Goal: Use online tool/utility: Utilize a website feature to perform a specific function

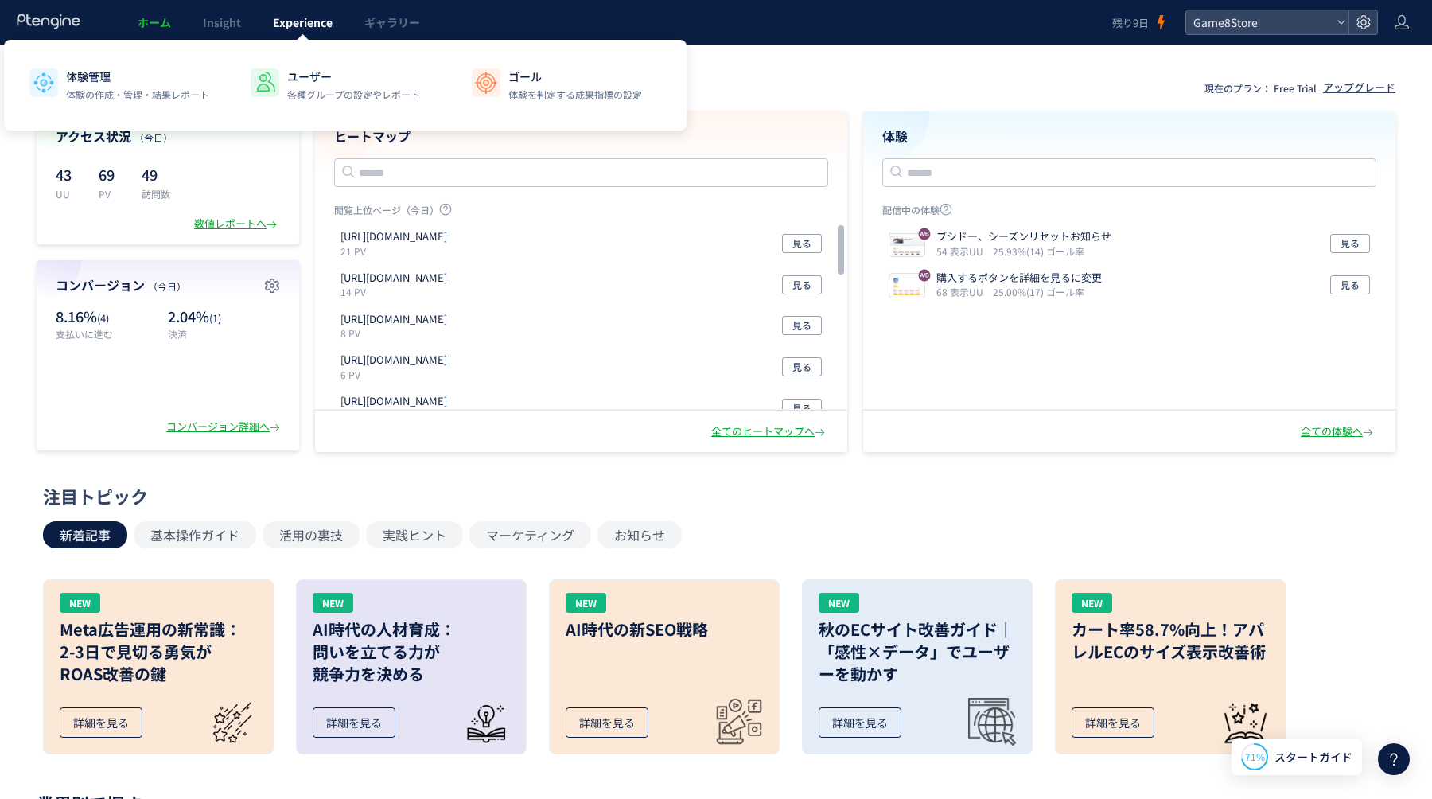
click at [320, 27] on span "Experience" at bounding box center [303, 22] width 60 height 16
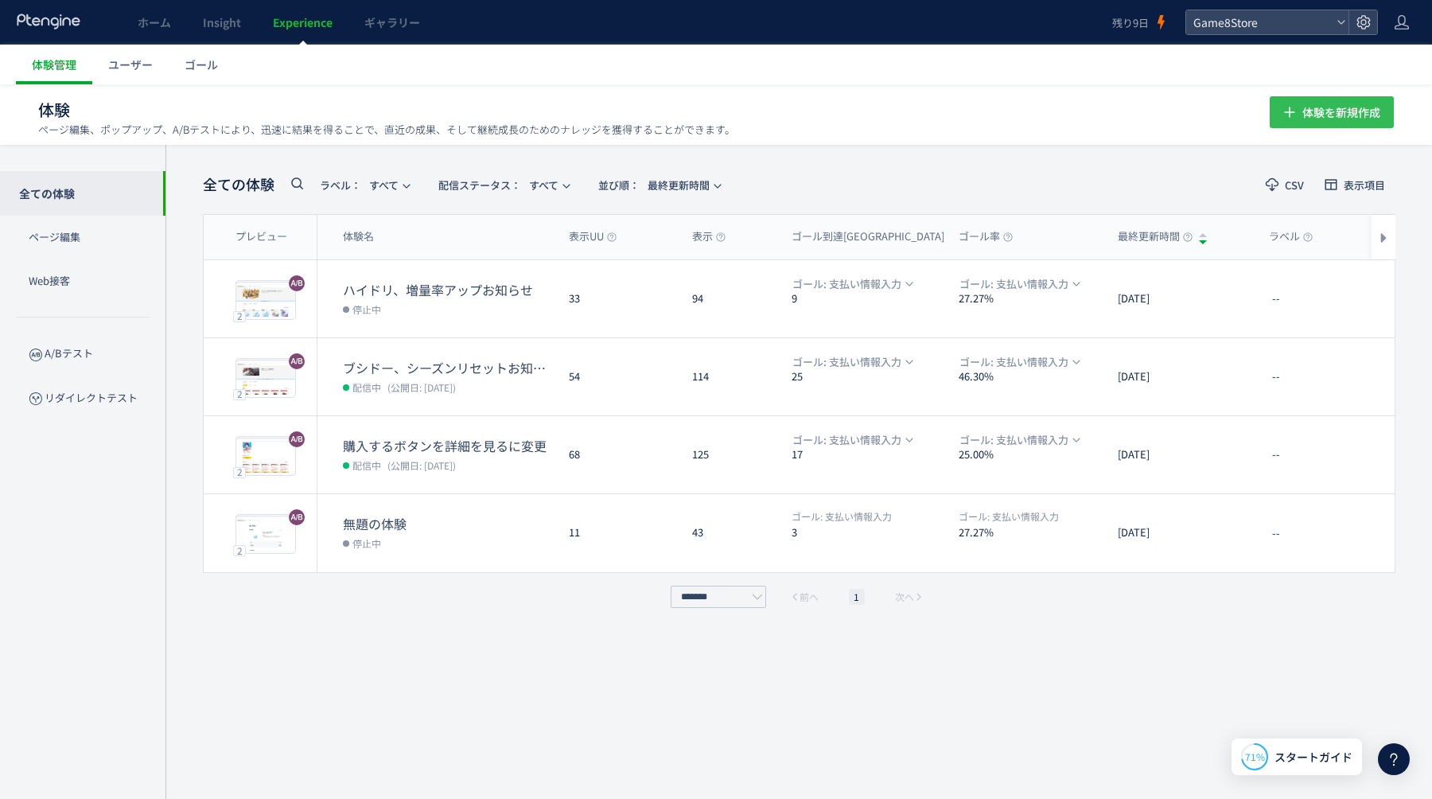
click at [1334, 116] on span "体験を新規作成" at bounding box center [1342, 112] width 78 height 32
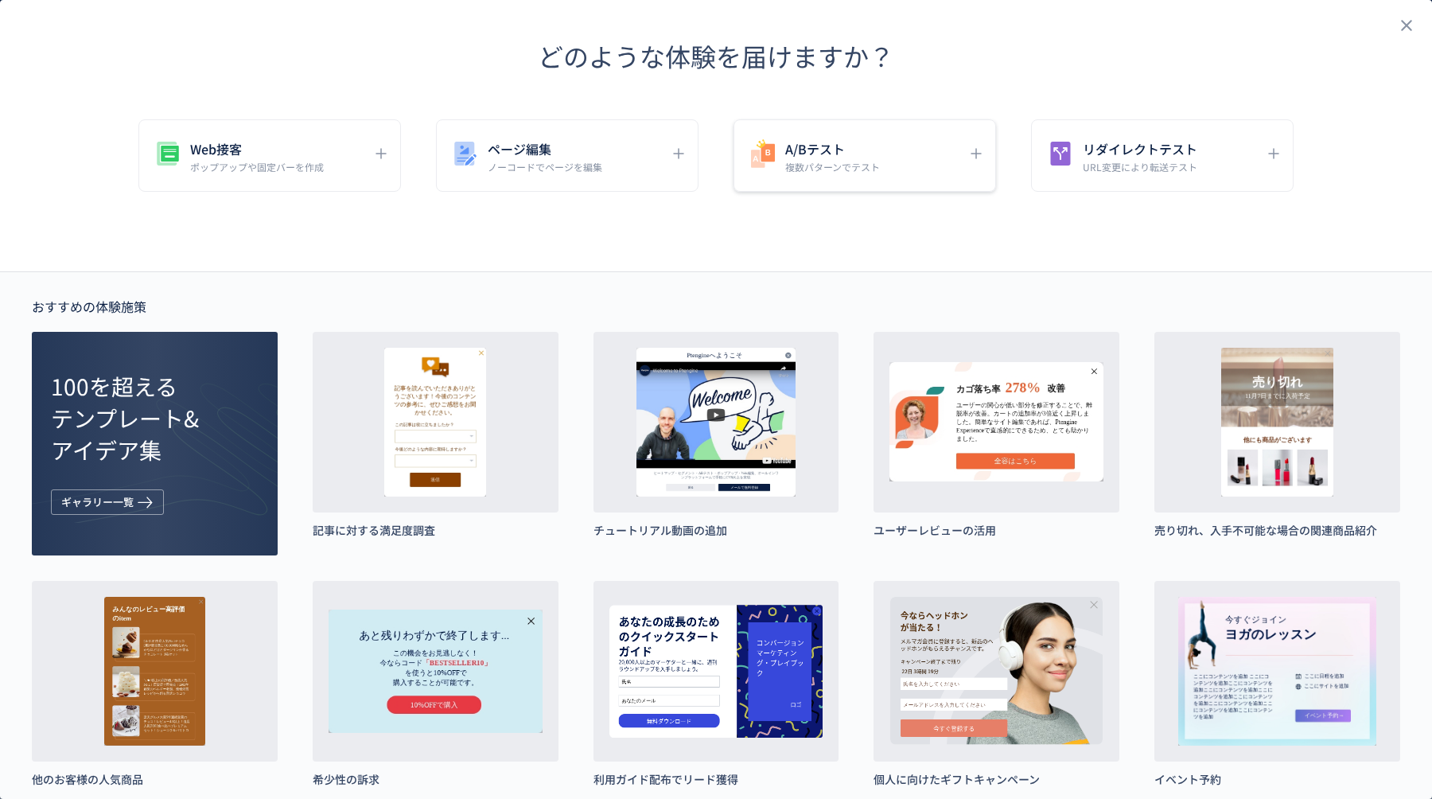
click at [870, 160] on p "複数パターンでテスト" at bounding box center [832, 167] width 95 height 14
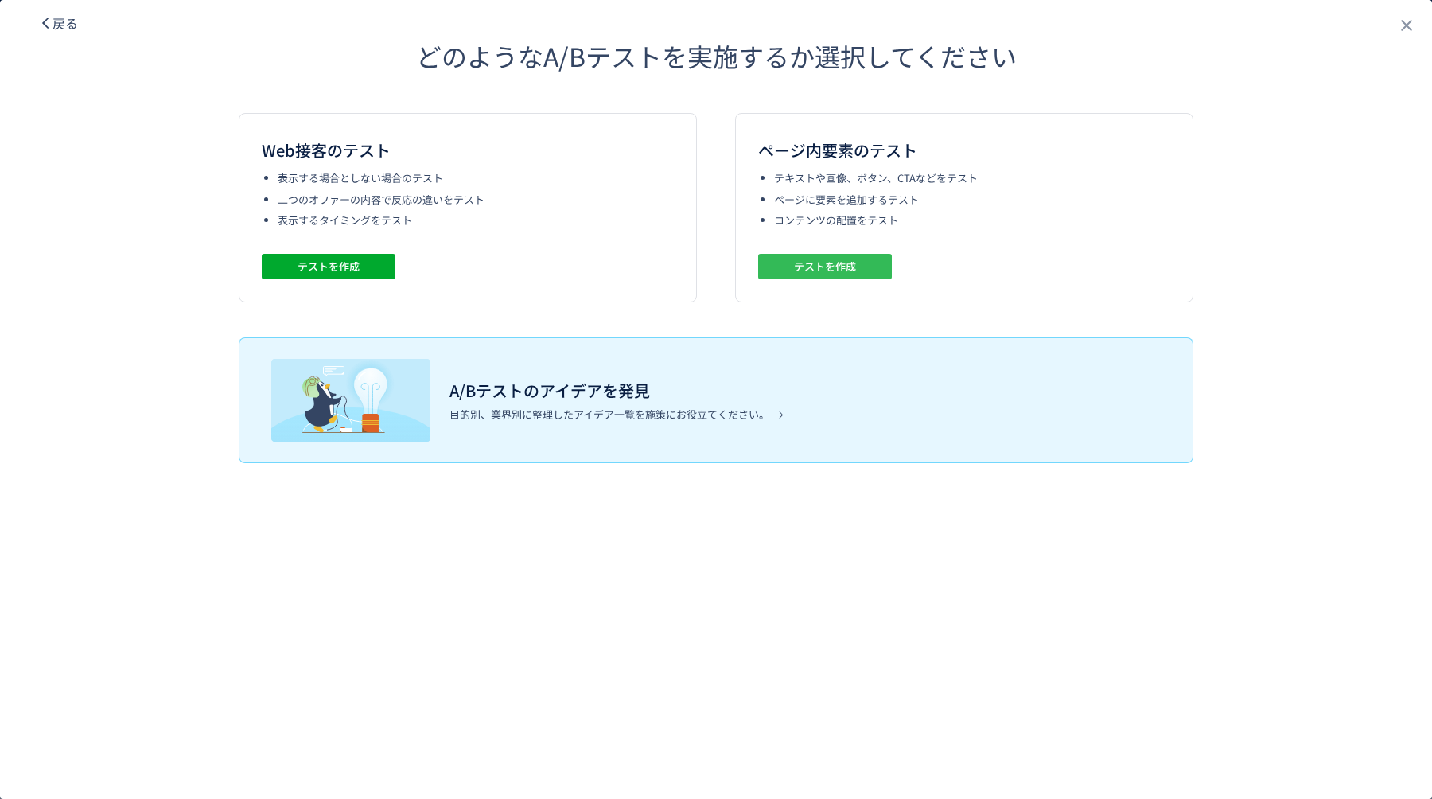
click at [859, 262] on button "テストを作成" at bounding box center [825, 266] width 134 height 25
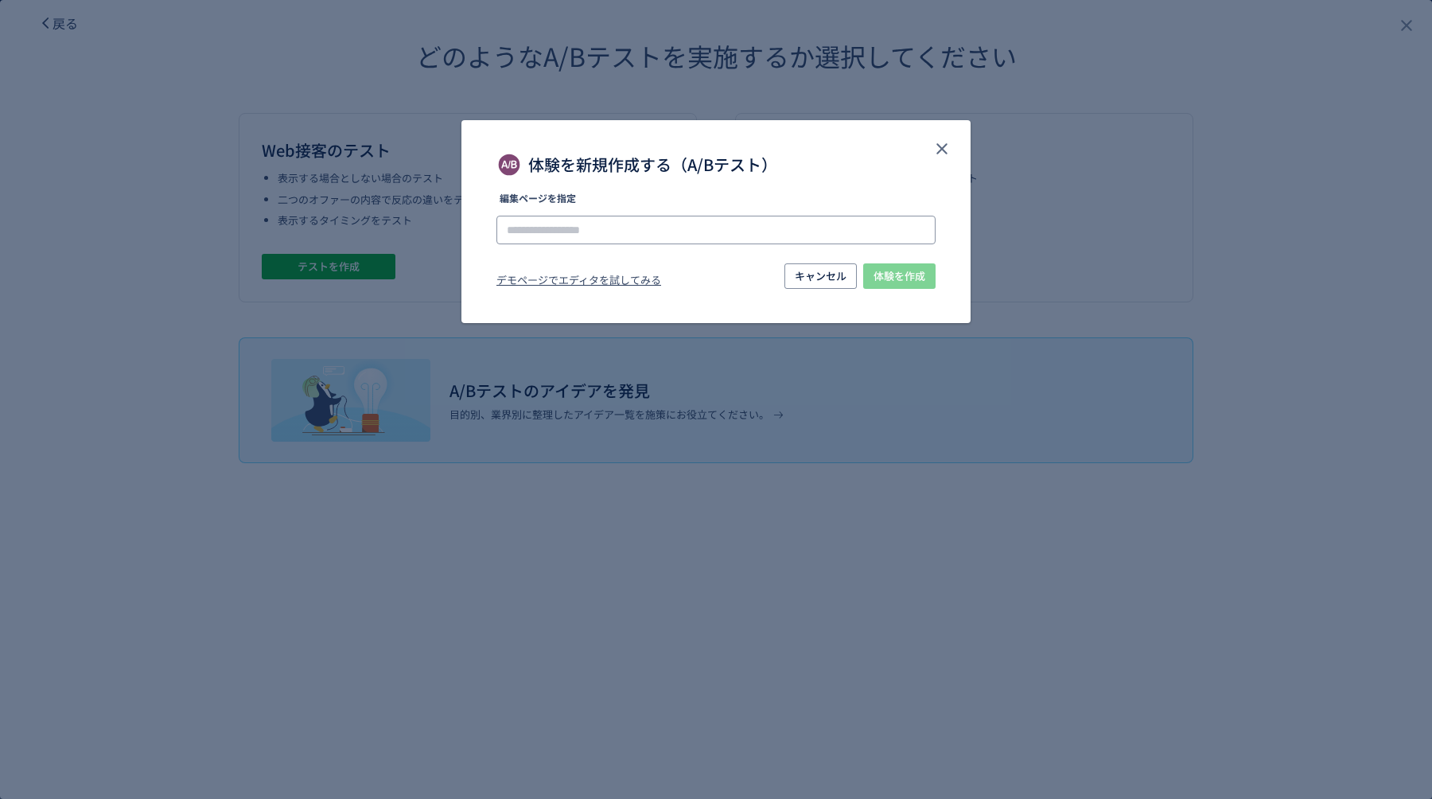
click at [734, 218] on input "体験を新規作成する（A/Bテスト）" at bounding box center [716, 230] width 439 height 29
paste input "**********"
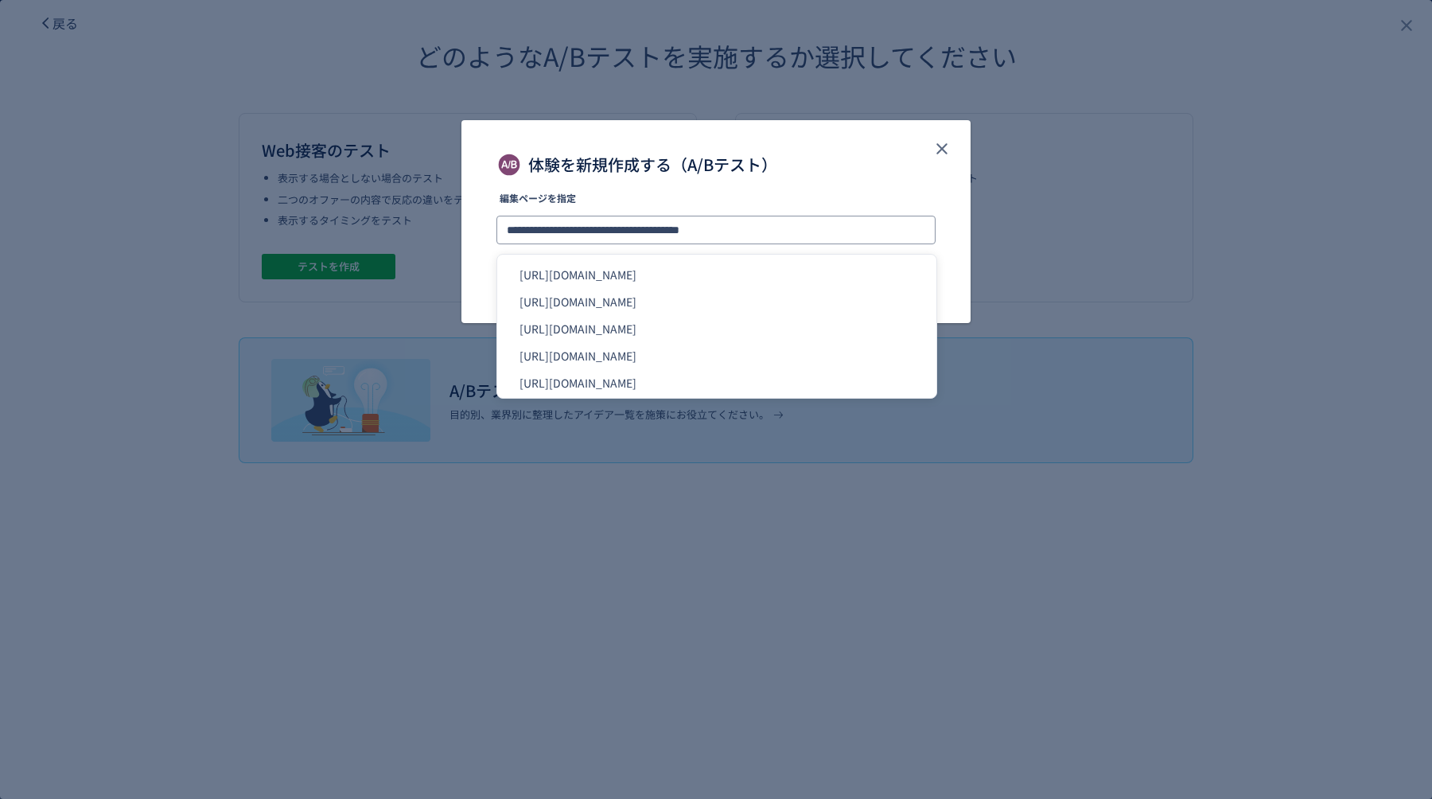
click at [816, 232] on input "**********" at bounding box center [716, 230] width 439 height 29
type input "**********"
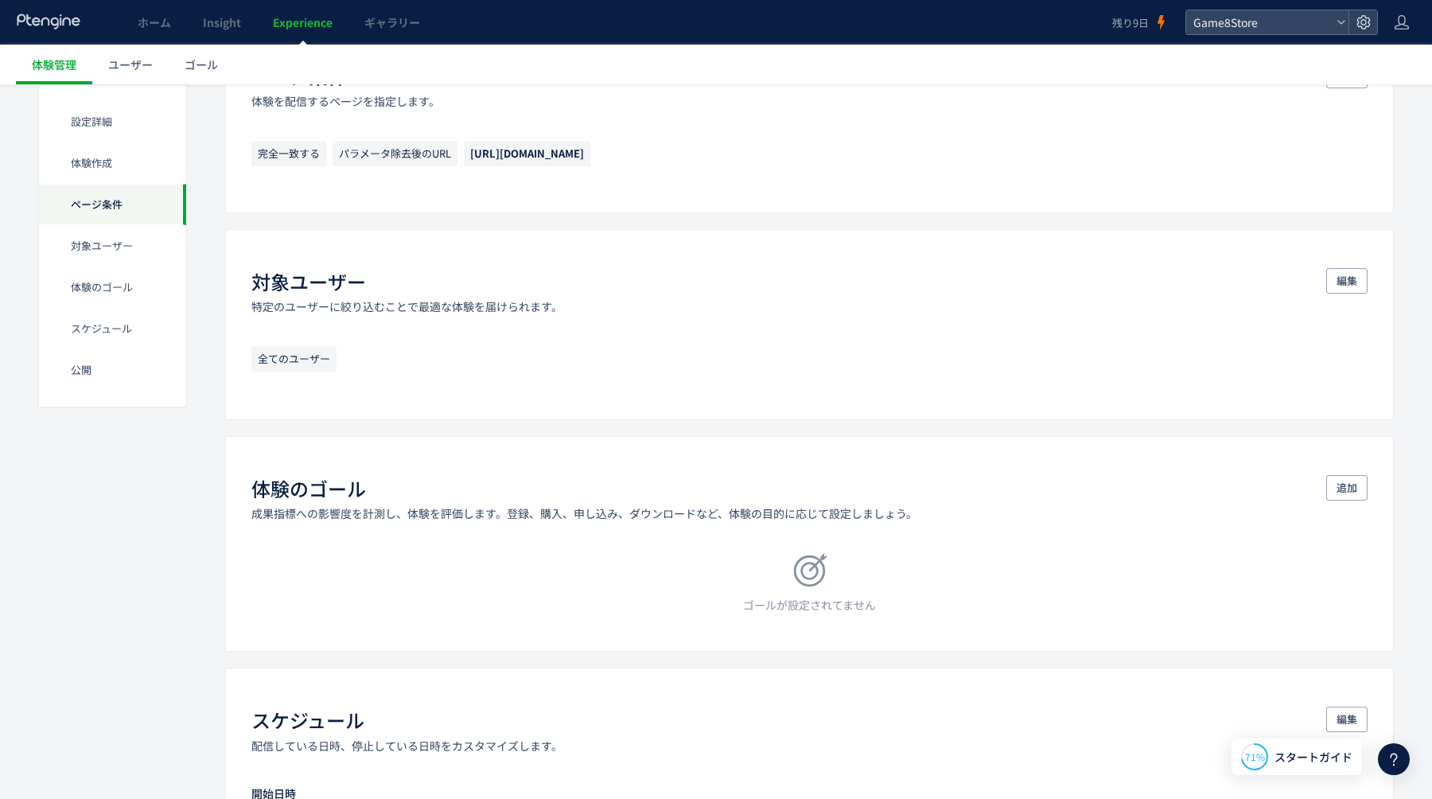
scroll to position [752, 0]
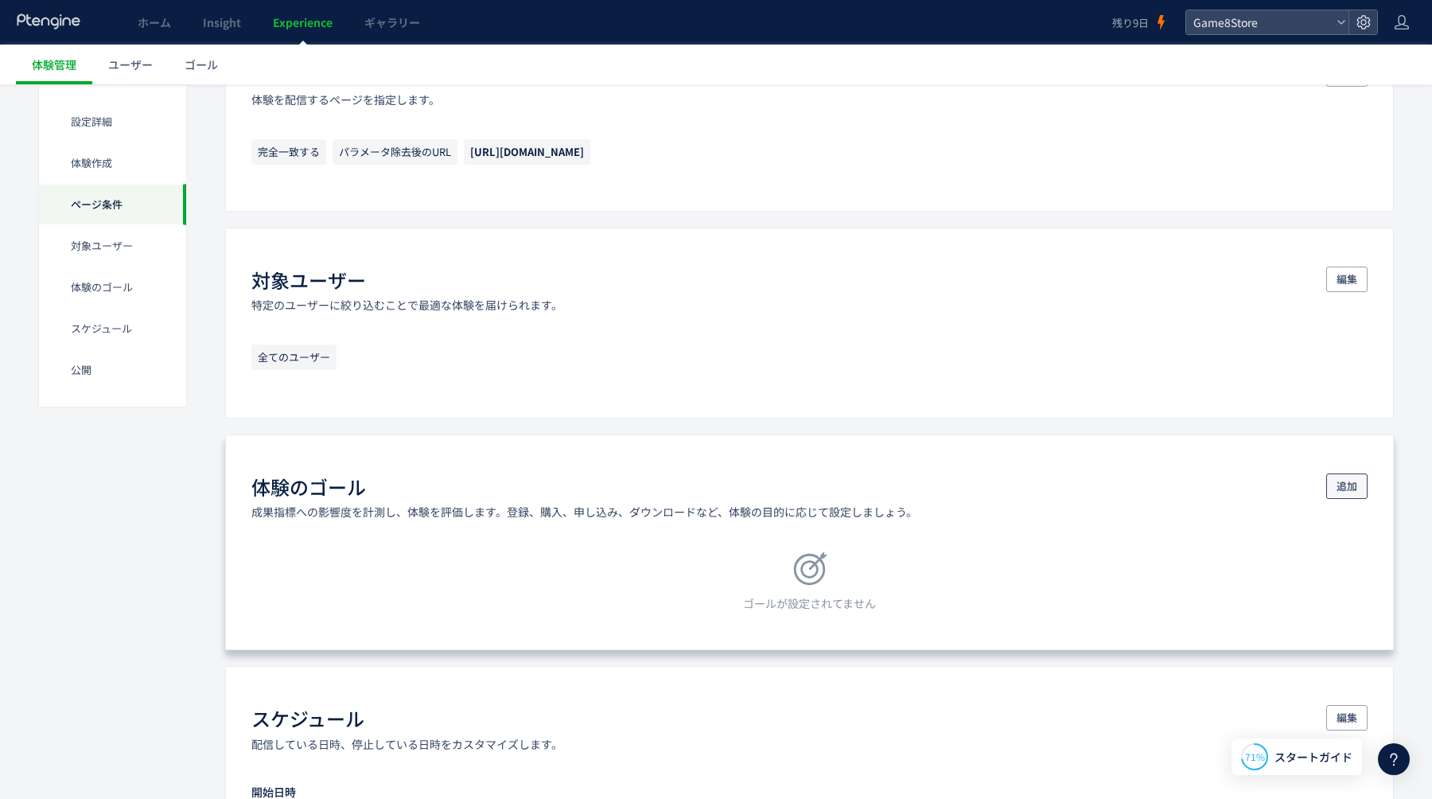
click at [1354, 488] on span "追加" at bounding box center [1347, 485] width 21 height 25
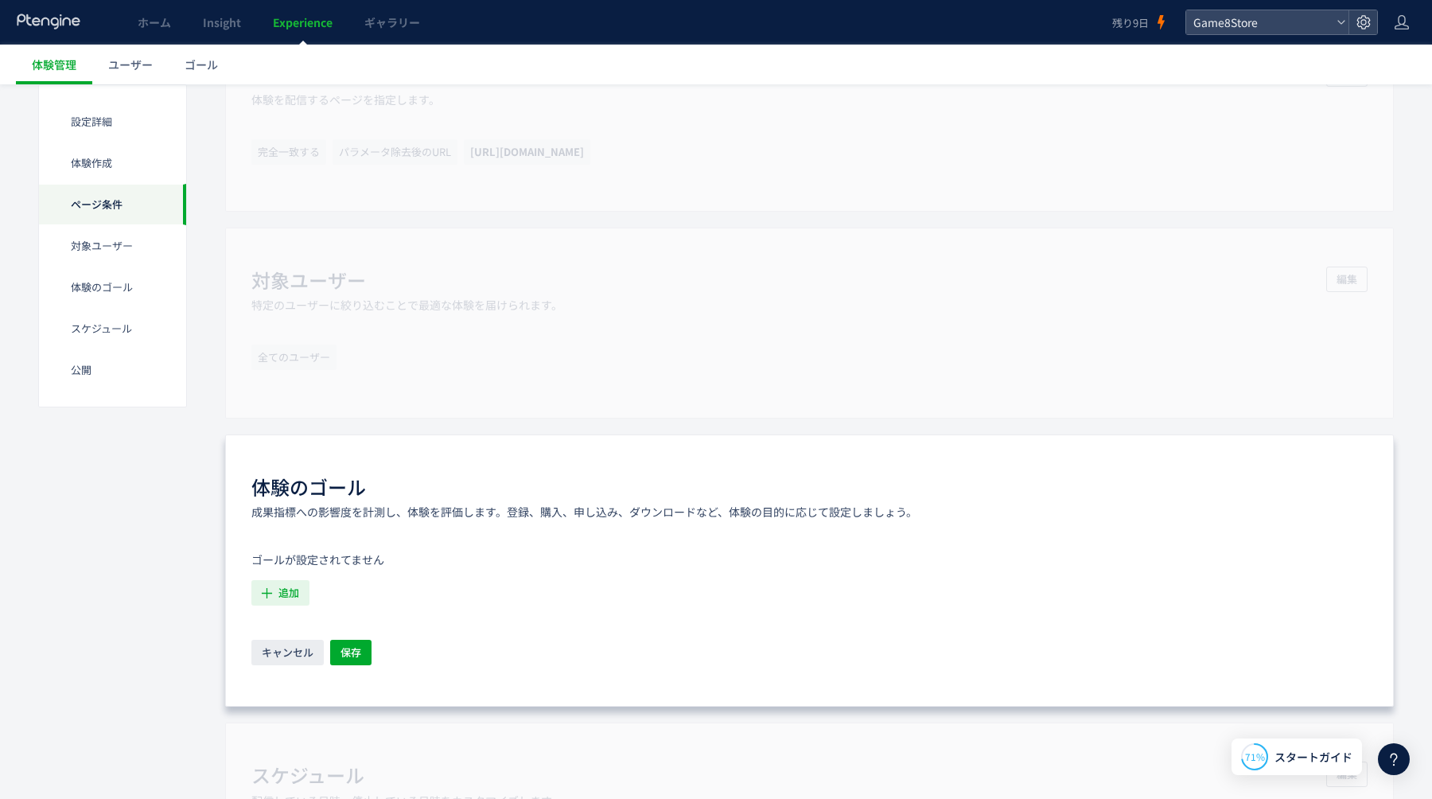
click at [289, 587] on span "追加" at bounding box center [288, 592] width 21 height 25
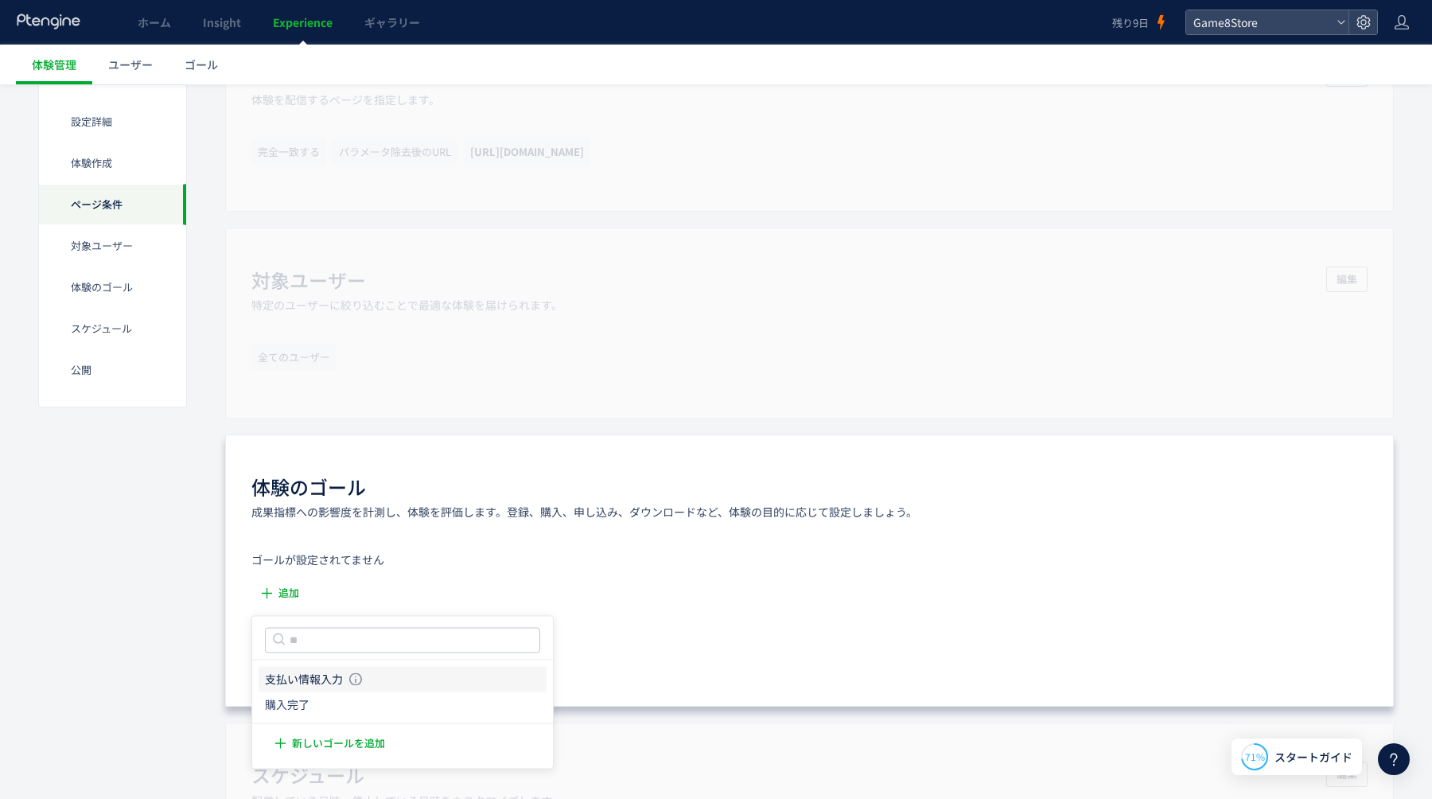
click at [301, 680] on icon "支払い情報入力" at bounding box center [304, 680] width 78 height 16
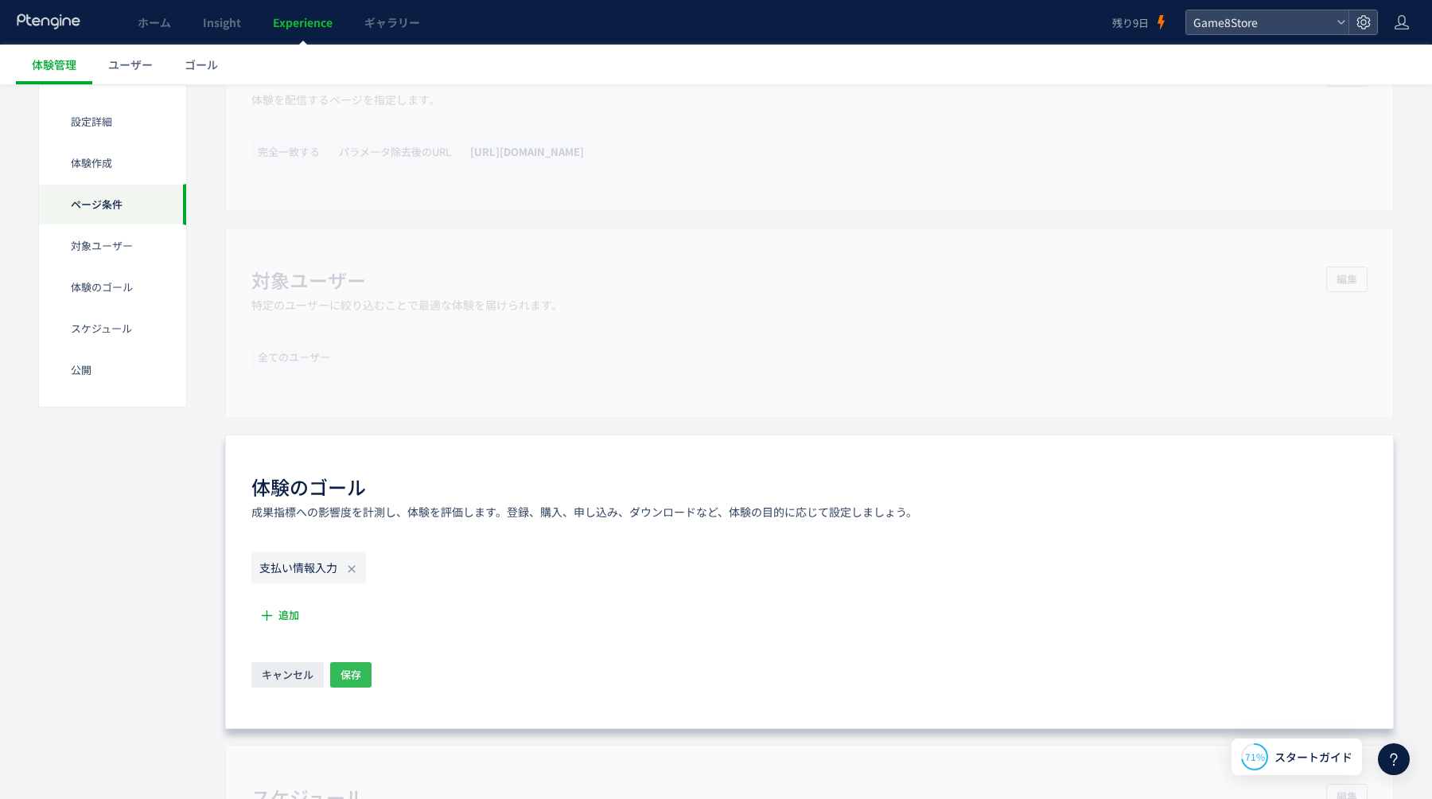
click at [345, 675] on span "保存" at bounding box center [351, 674] width 21 height 25
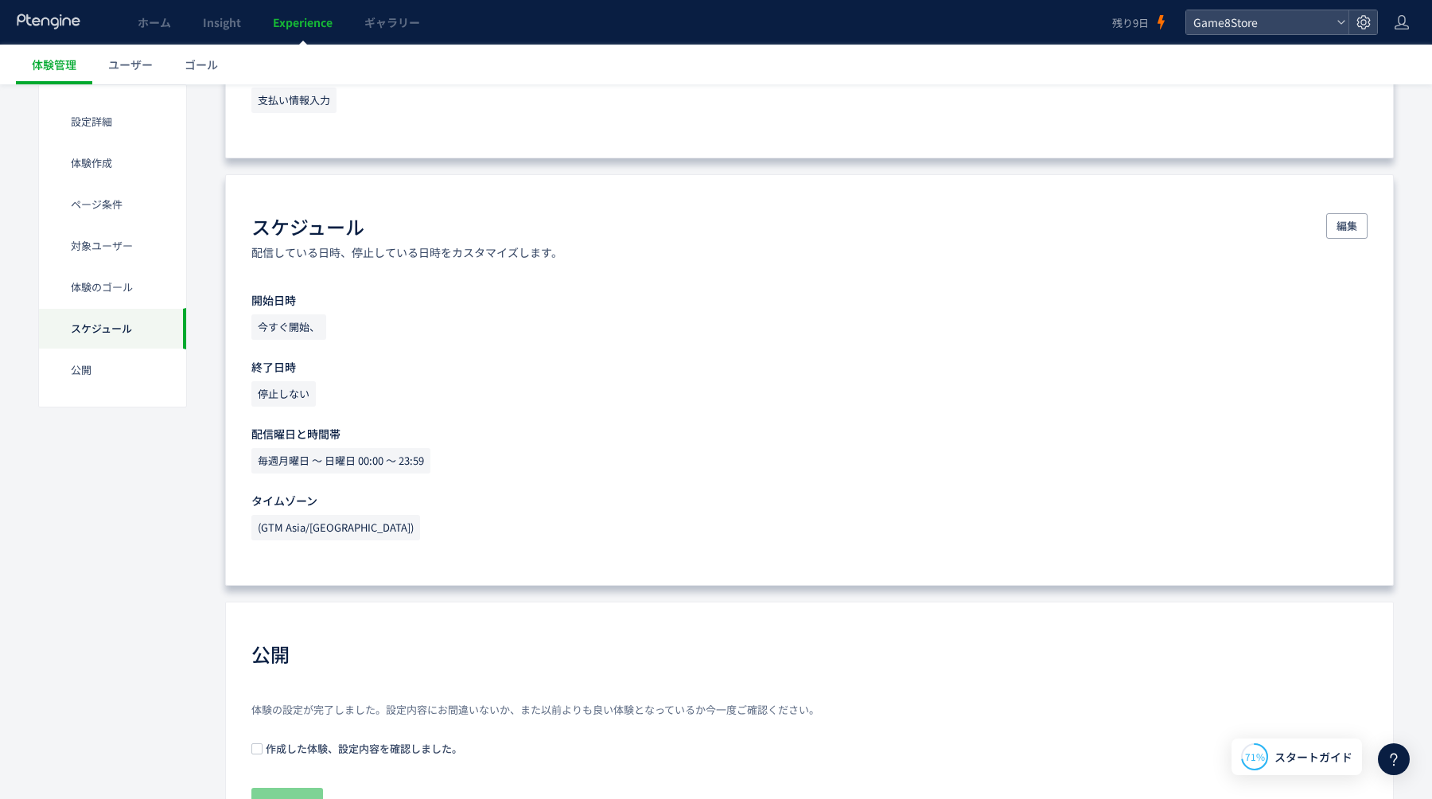
scroll to position [1326, 0]
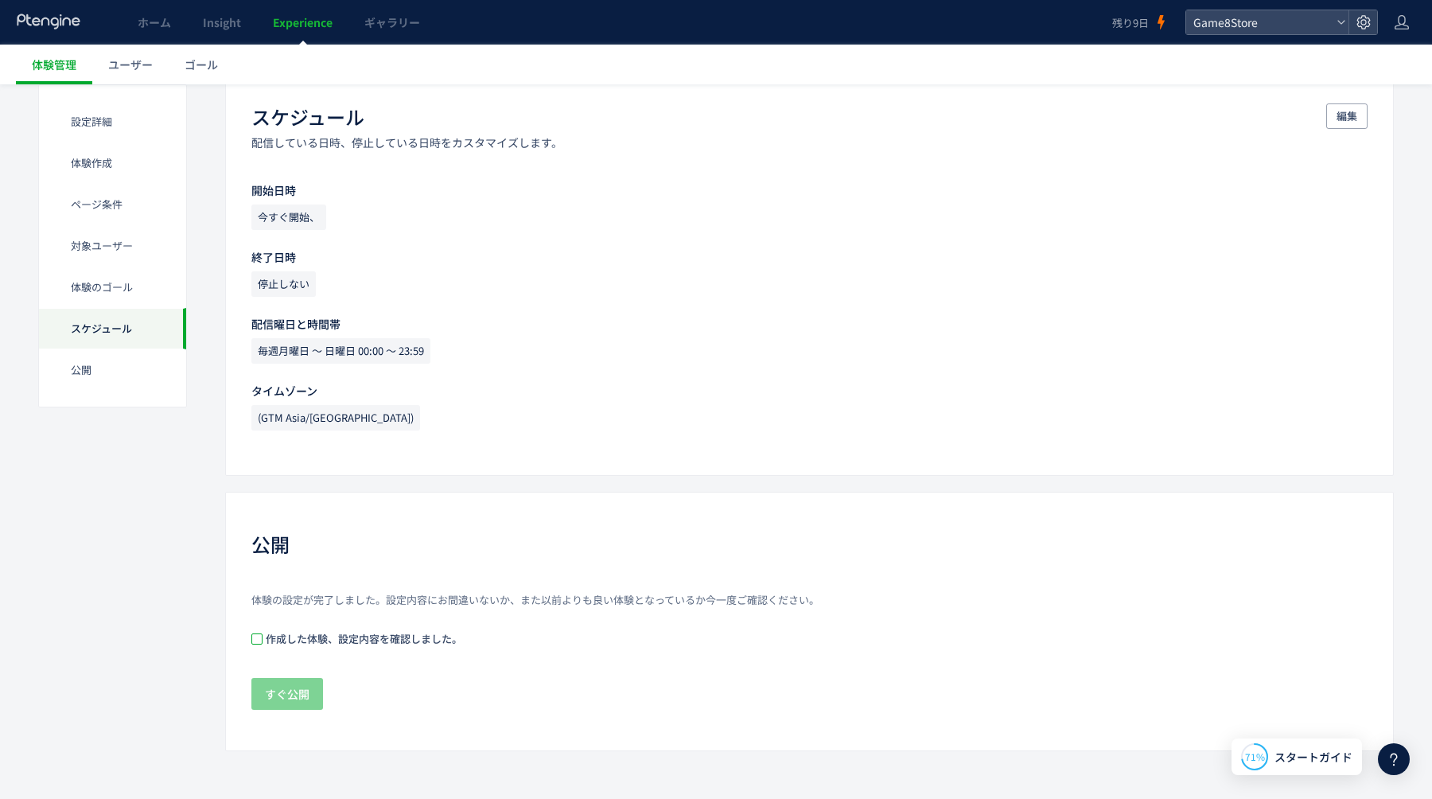
click at [258, 638] on span at bounding box center [256, 638] width 11 height 11
click at [283, 690] on span "すぐ公開" at bounding box center [287, 694] width 45 height 32
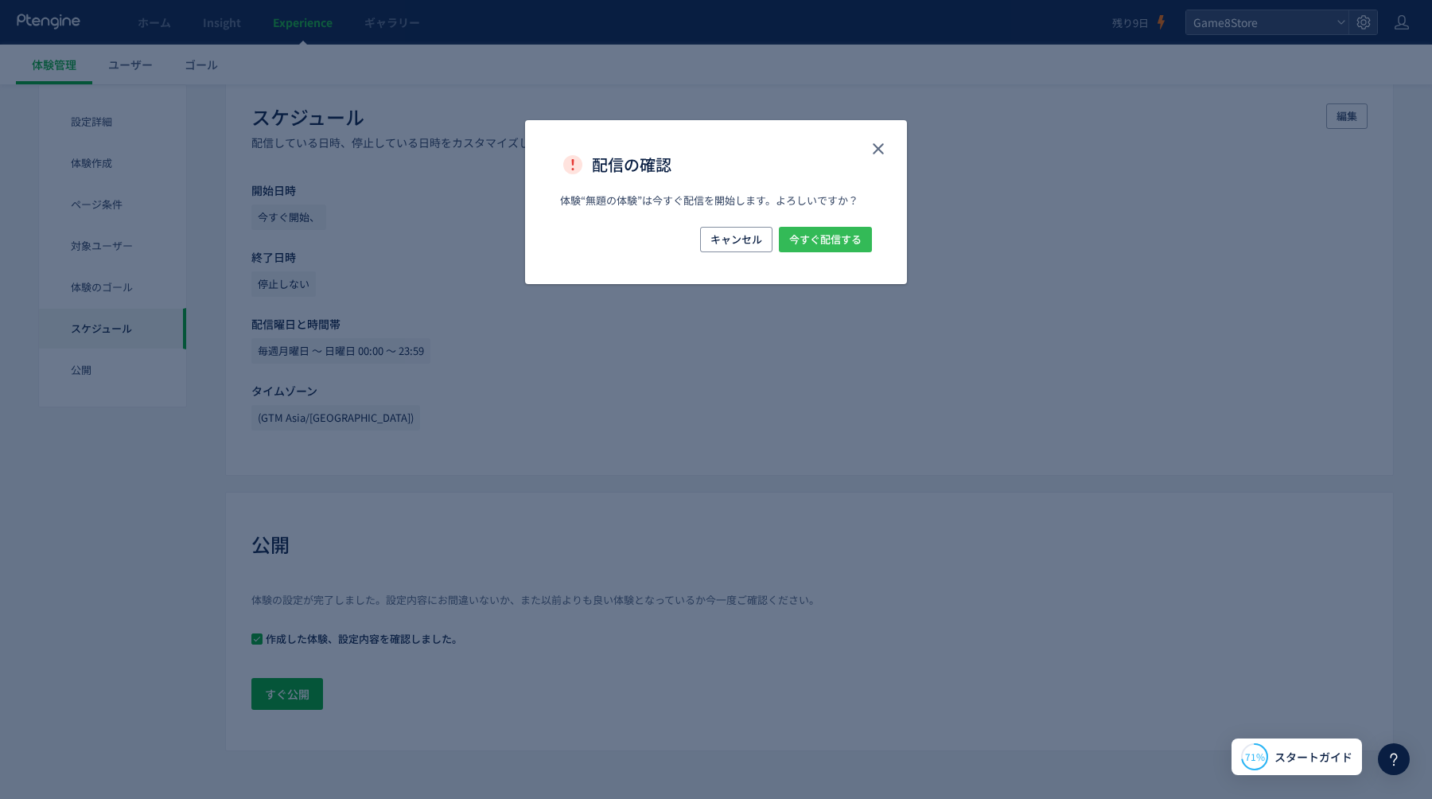
click at [843, 239] on span "今すぐ配信する" at bounding box center [825, 239] width 72 height 25
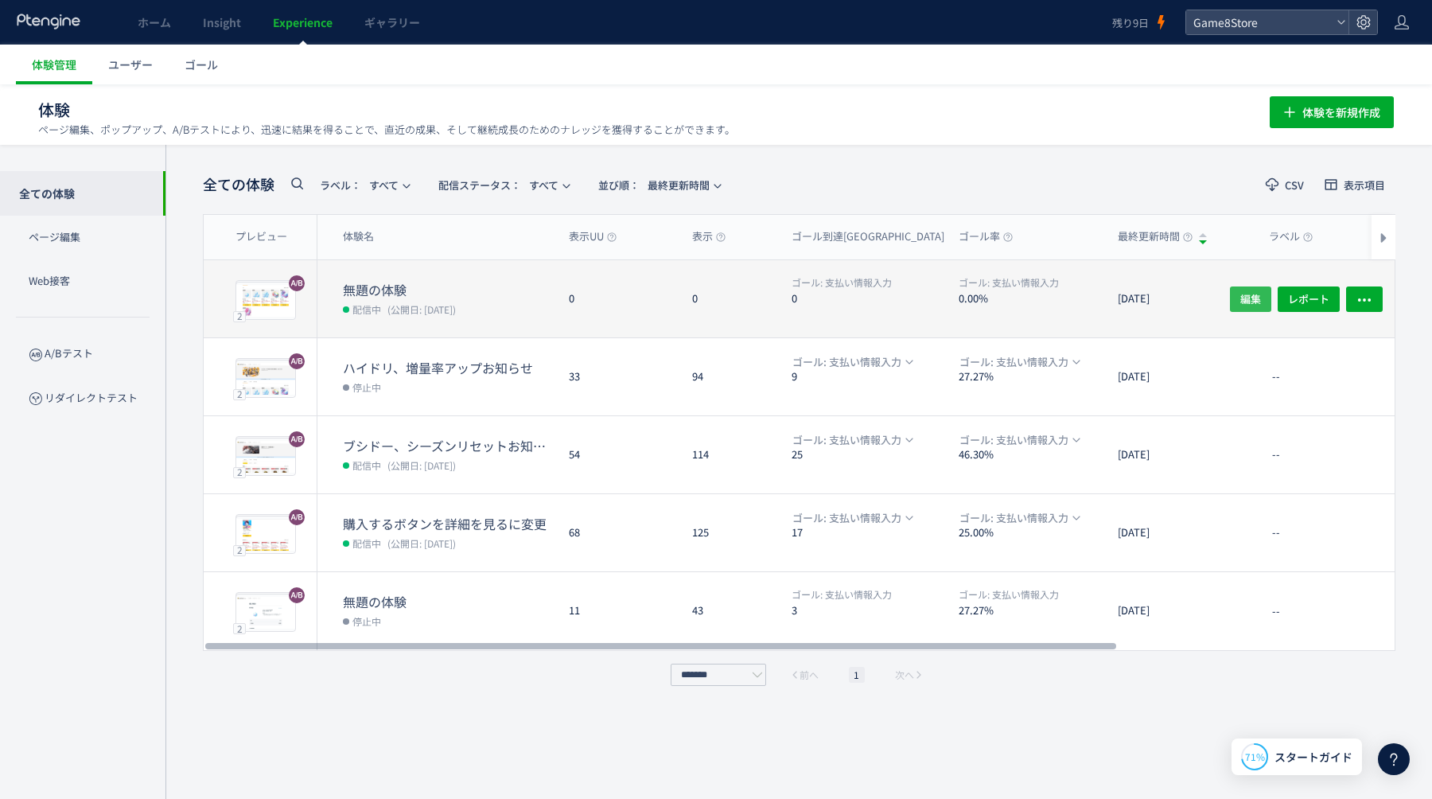
click at [1244, 292] on span "編集" at bounding box center [1250, 298] width 21 height 25
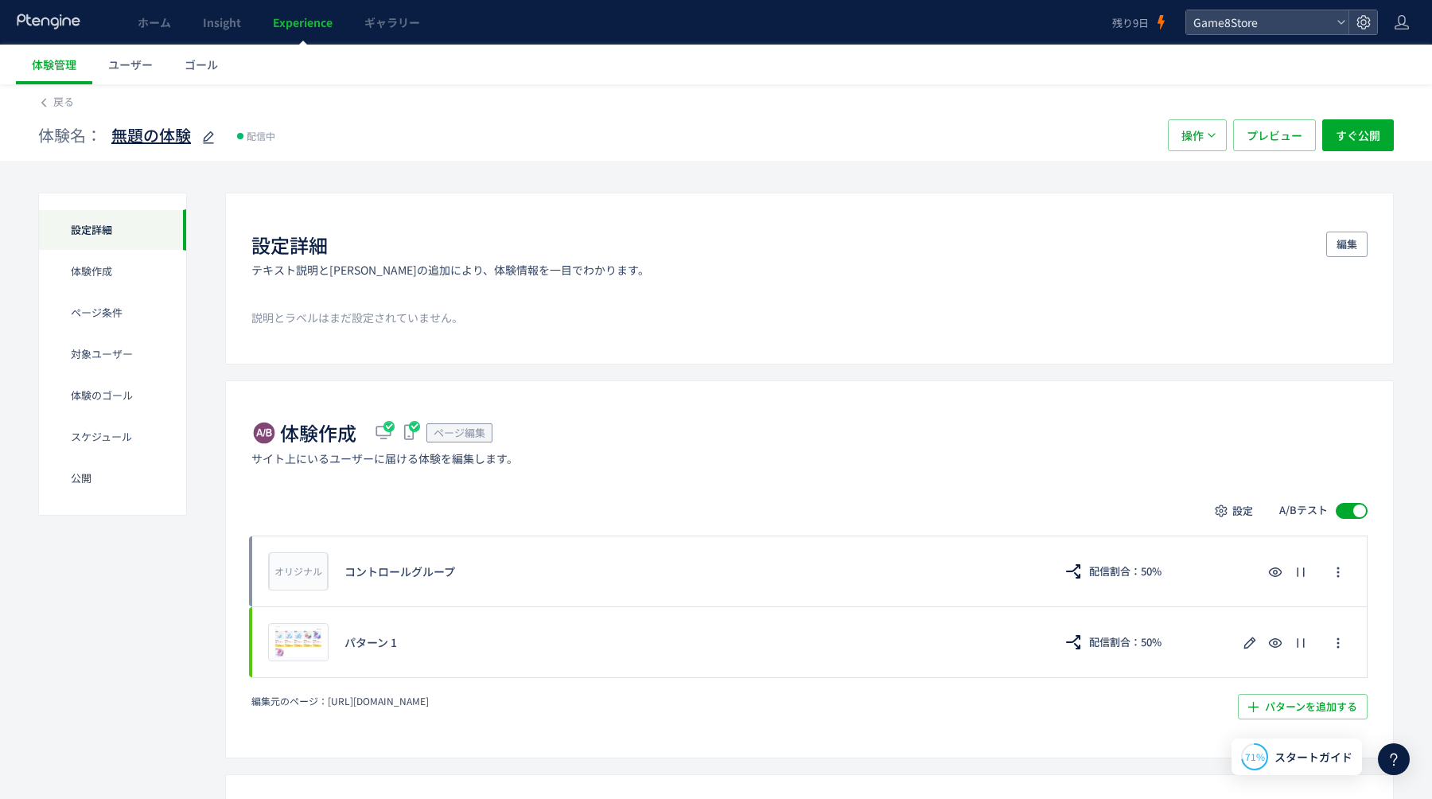
click at [201, 146] on icon at bounding box center [208, 137] width 19 height 19
type input "*"
type input "**********"
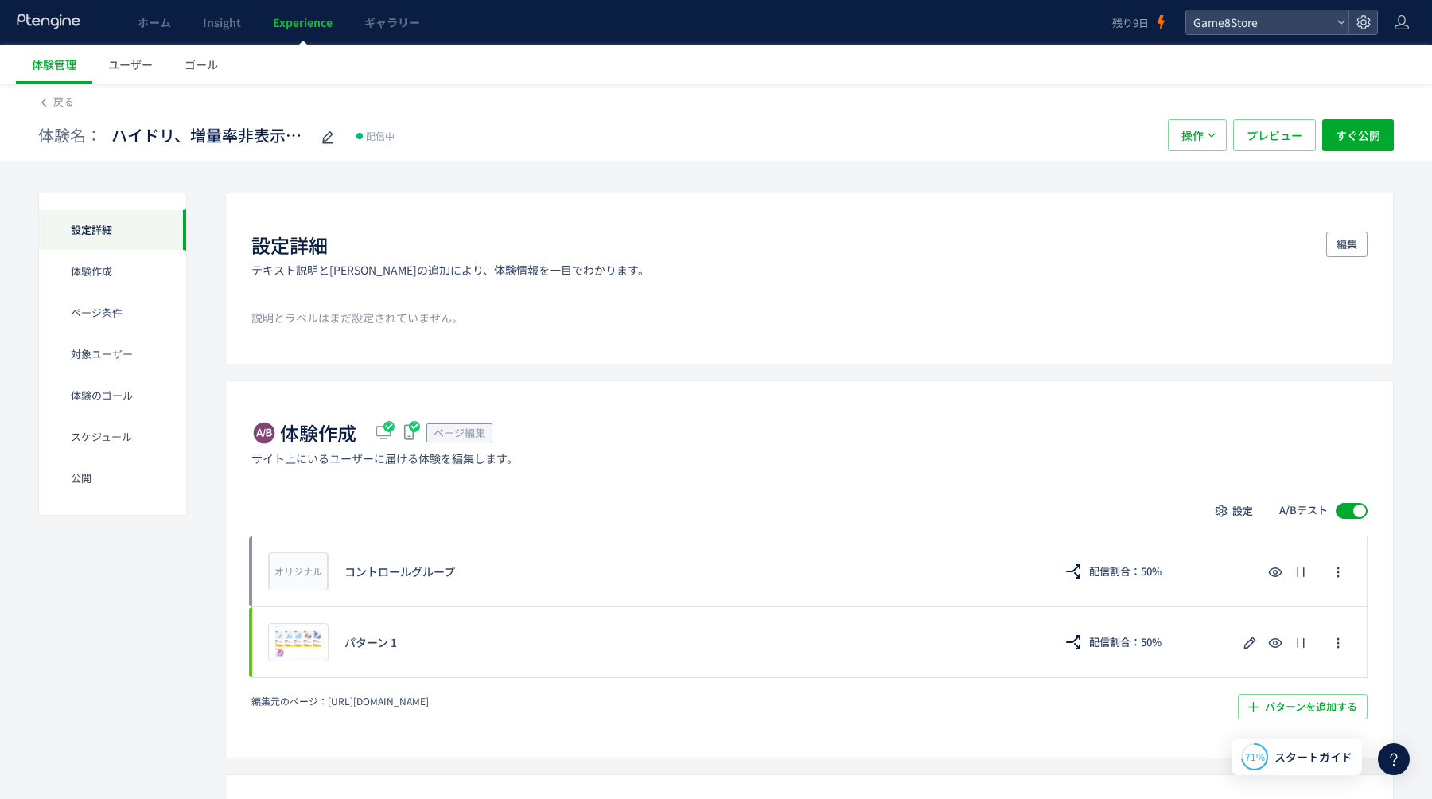
click at [108, 219] on div "設定詳細" at bounding box center [112, 229] width 147 height 41
